Goal: Task Accomplishment & Management: Use online tool/utility

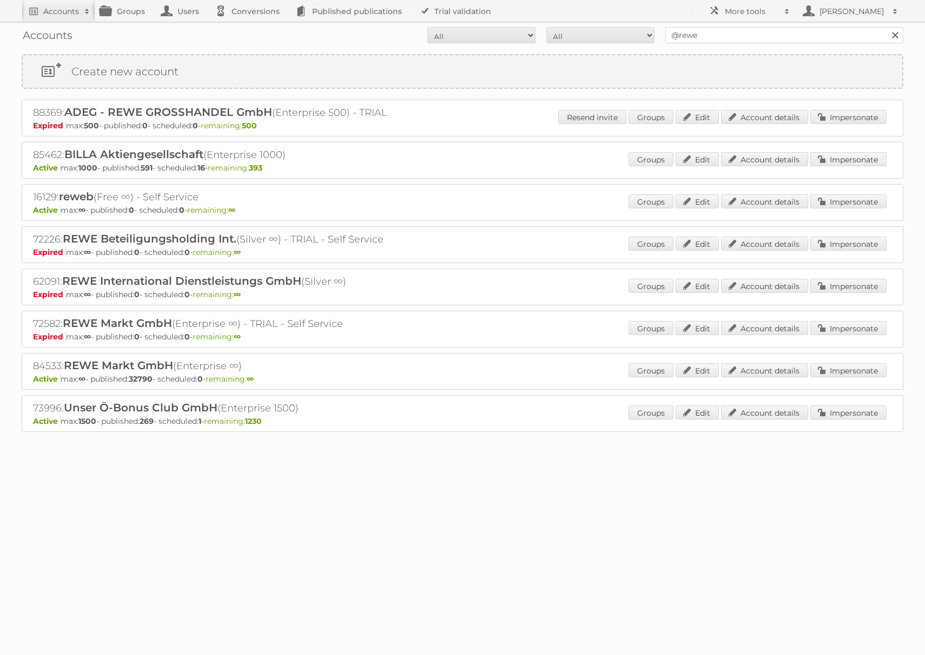
click at [728, 40] on input "@rewe" at bounding box center [785, 35] width 238 height 16
type input "ALDI SÜD Dienstleistungs-SE & Co. oHG"
click at [887, 27] on input "Search" at bounding box center [895, 35] width 16 height 16
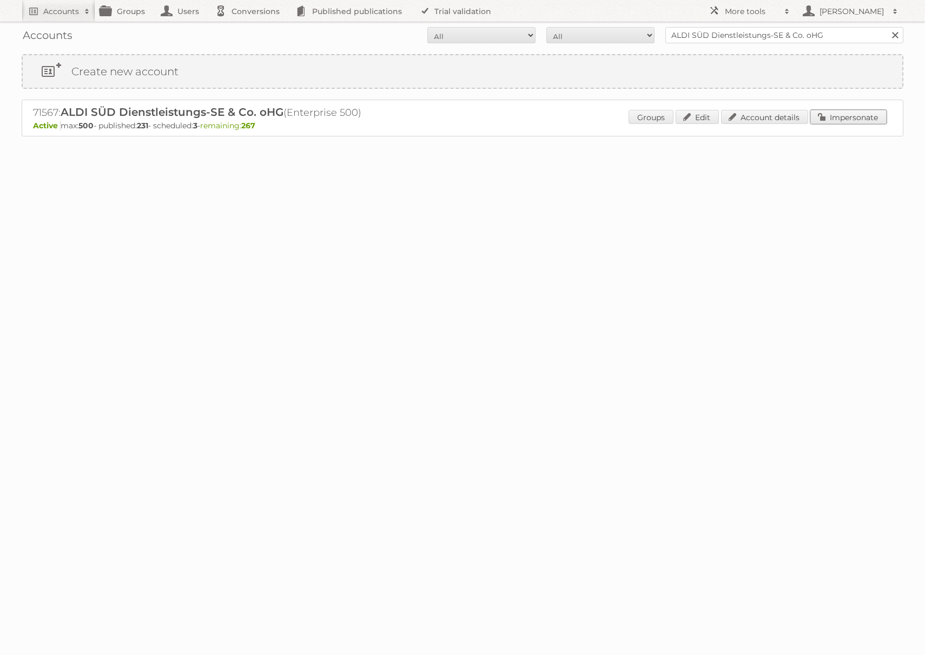
click at [832, 121] on link "Impersonate" at bounding box center [849, 117] width 76 height 14
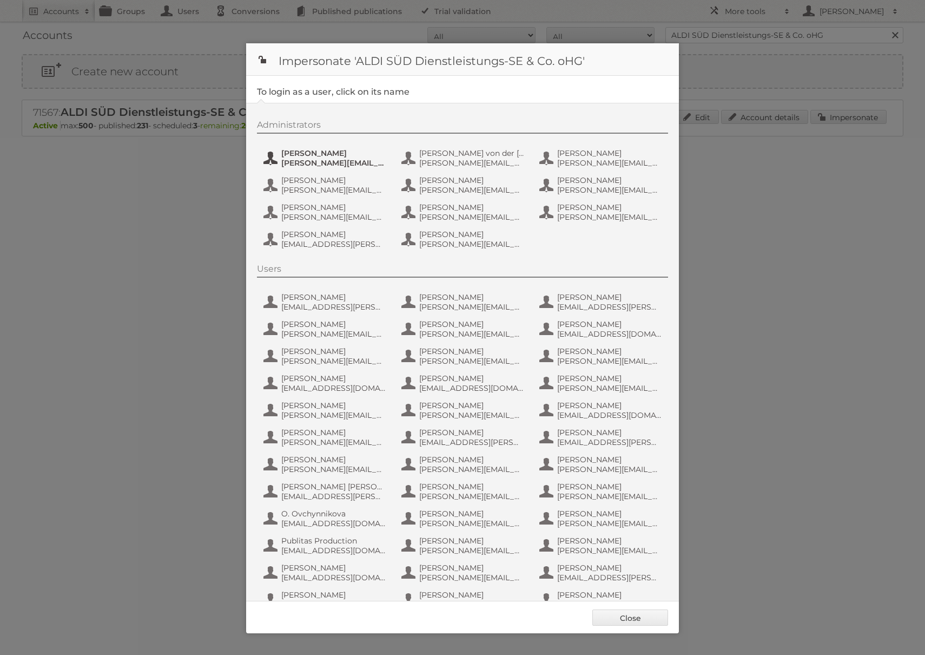
click at [347, 160] on span "a.kaiser@s-v.de" at bounding box center [333, 163] width 105 height 10
